Goal: Information Seeking & Learning: Find specific fact

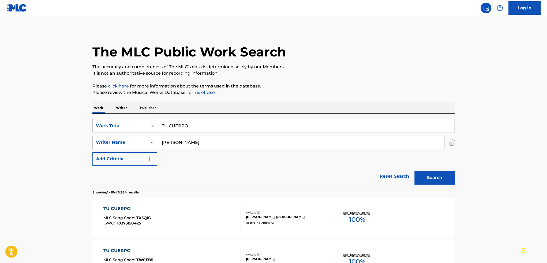
click at [186, 131] on input "TU CUERPO" at bounding box center [305, 125] width 297 height 13
type input "K"
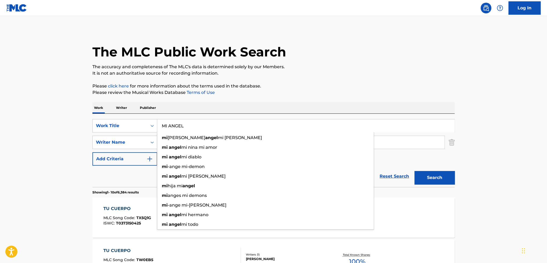
type input "MI ANGEL"
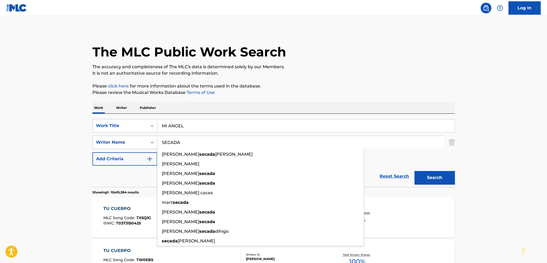
click at [414, 171] on button "Search" at bounding box center [434, 177] width 40 height 13
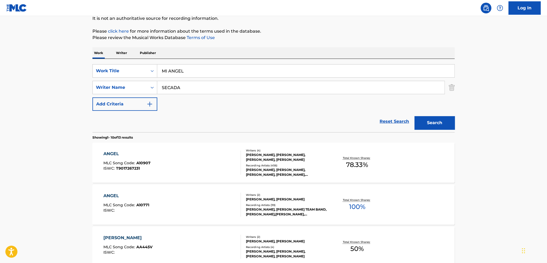
scroll to position [80, 0]
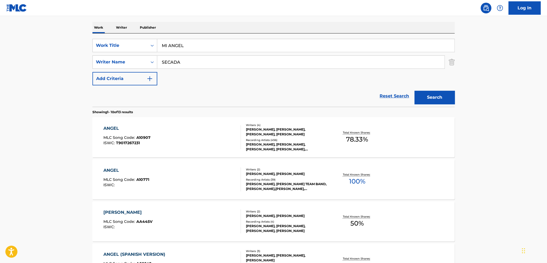
click at [194, 62] on input "SECADA" at bounding box center [300, 62] width 287 height 13
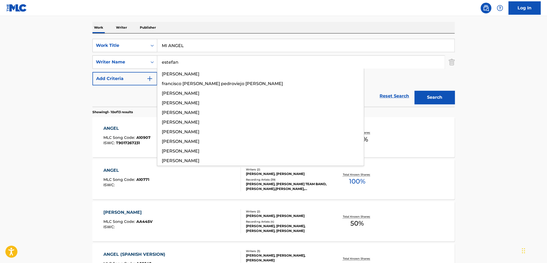
type input "estefan"
click at [414, 91] on button "Search" at bounding box center [434, 97] width 40 height 13
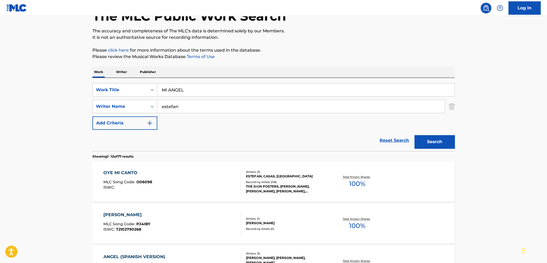
scroll to position [54, 0]
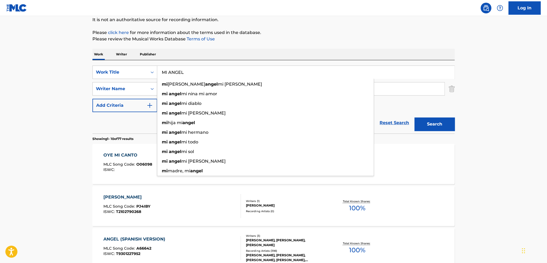
drag, startPoint x: 187, startPoint y: 72, endPoint x: 77, endPoint y: 71, distance: 110.0
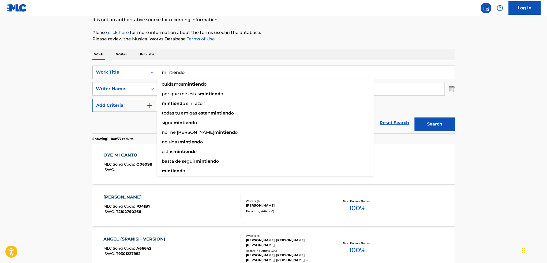
type input "mintiendo"
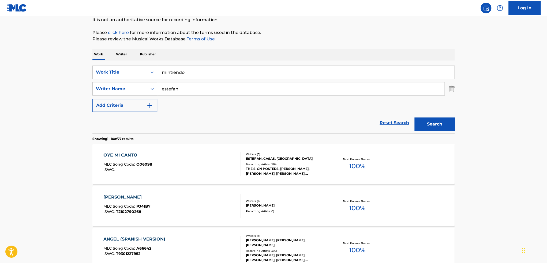
click at [204, 88] on input "estefan" at bounding box center [300, 88] width 287 height 13
type input "e"
type input "c"
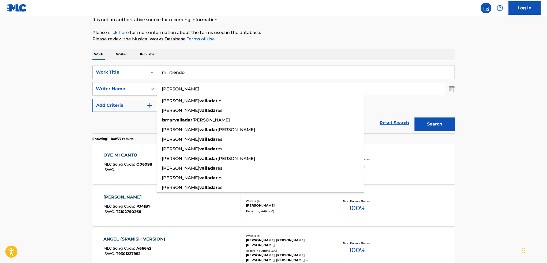
type input "[PERSON_NAME]"
click at [414, 118] on button "Search" at bounding box center [434, 124] width 40 height 13
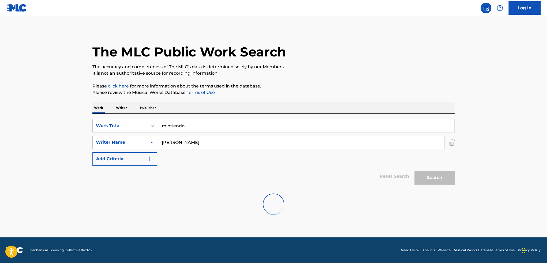
scroll to position [0, 0]
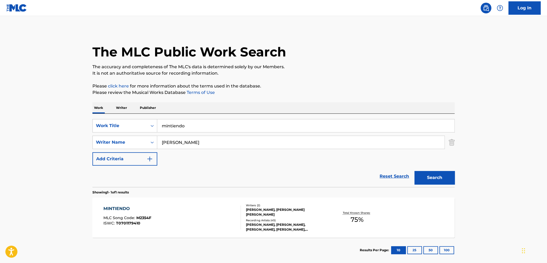
click at [303, 221] on div "Recording Artists ( 45 )" at bounding box center [286, 220] width 81 height 4
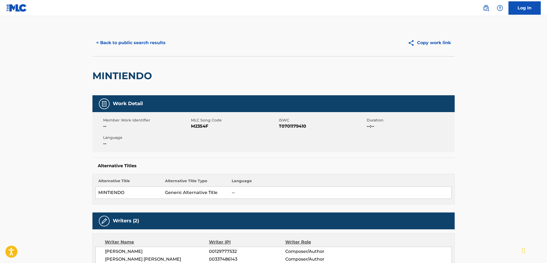
click at [120, 41] on button "< Back to public search results" at bounding box center [130, 42] width 77 height 13
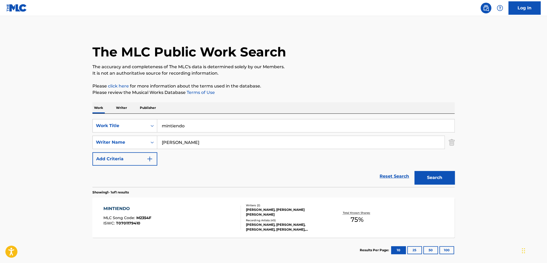
click at [245, 130] on input "mintiendo" at bounding box center [305, 125] width 297 height 13
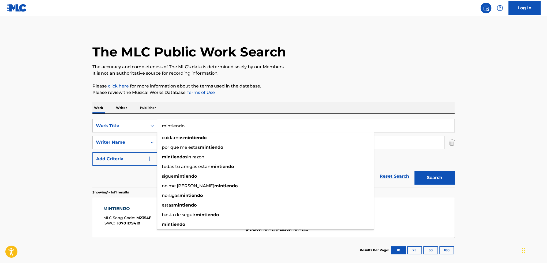
click at [245, 130] on input "mintiendo" at bounding box center [305, 125] width 297 height 13
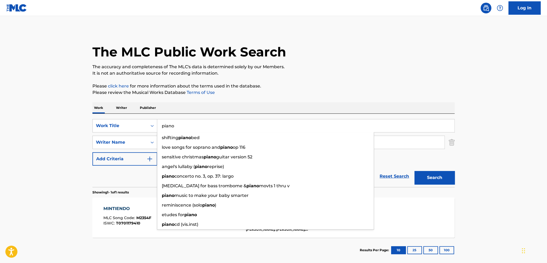
type input "piano"
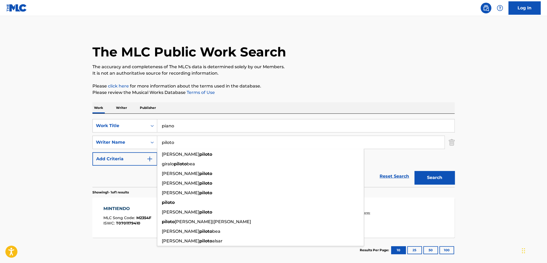
type input "piloto"
click at [414, 171] on button "Search" at bounding box center [434, 177] width 40 height 13
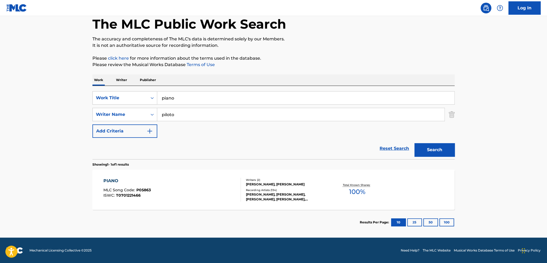
scroll to position [28, 0]
click at [329, 185] on div "Total Known Shares: 100 %" at bounding box center [357, 190] width 60 height 16
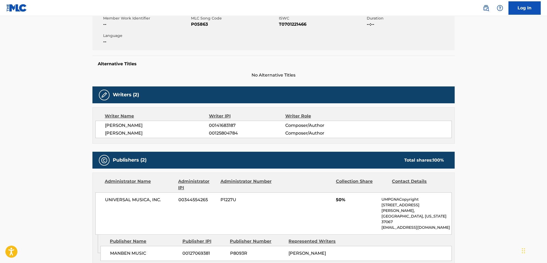
scroll to position [187, 0]
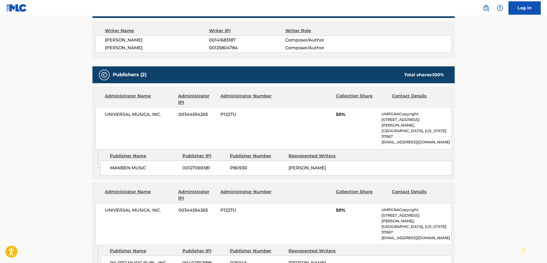
drag, startPoint x: 344, startPoint y: 113, endPoint x: 347, endPoint y: 126, distance: 13.1
click at [346, 119] on div "UNIVERSAL MUSICA, INC. 00344554265 P1227U 50% UMPGNACopyright [STREET_ADDRESS][…" at bounding box center [273, 128] width 356 height 42
click at [348, 189] on div "Collection Share" at bounding box center [362, 195] width 52 height 13
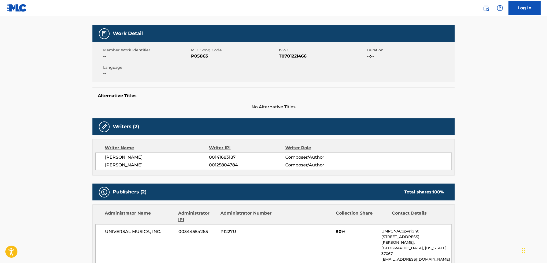
scroll to position [0, 0]
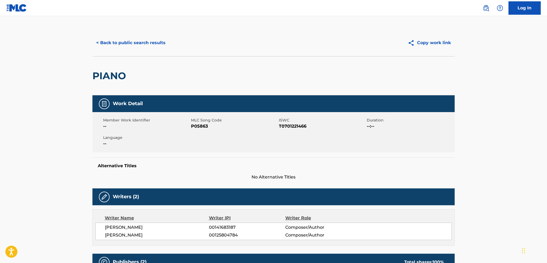
click at [139, 31] on div "< Back to public search results Copy work link" at bounding box center [273, 42] width 362 height 27
click at [139, 42] on button "< Back to public search results" at bounding box center [130, 42] width 77 height 13
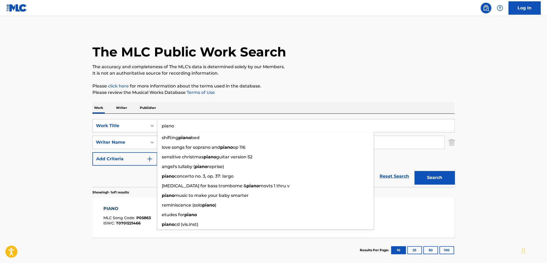
drag, startPoint x: 201, startPoint y: 123, endPoint x: 112, endPoint y: 113, distance: 89.4
click at [126, 124] on div "SearchWithCriteria8fa9892c-7f77-4f9b-98d9-b4f0b1994cb3 Work Title piano shiftin…" at bounding box center [273, 125] width 362 height 13
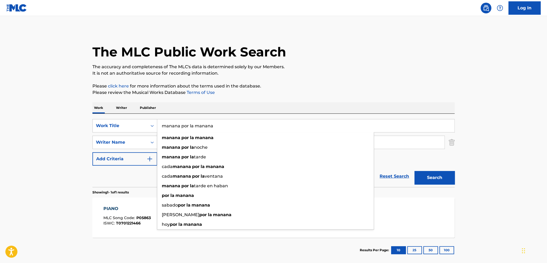
type input "manana por la manana"
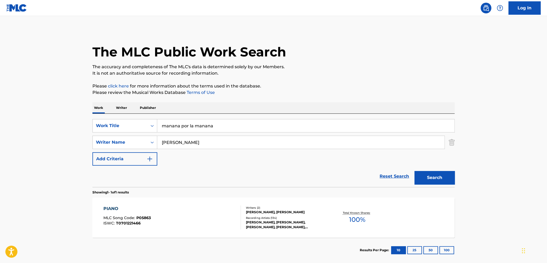
type input "[PERSON_NAME]"
click at [414, 171] on button "Search" at bounding box center [434, 177] width 40 height 13
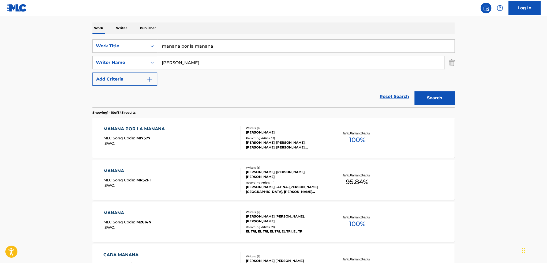
scroll to position [80, 0]
click at [334, 132] on div "Total Known Shares: 100 %" at bounding box center [357, 137] width 60 height 16
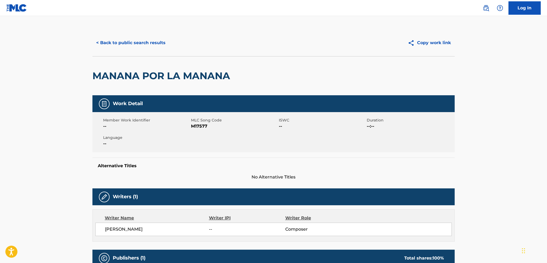
click at [200, 126] on span "M17577" at bounding box center [234, 126] width 86 height 6
copy span "M17577"
click at [205, 126] on span "M17577" at bounding box center [234, 126] width 86 height 6
